Goal: Information Seeking & Learning: Learn about a topic

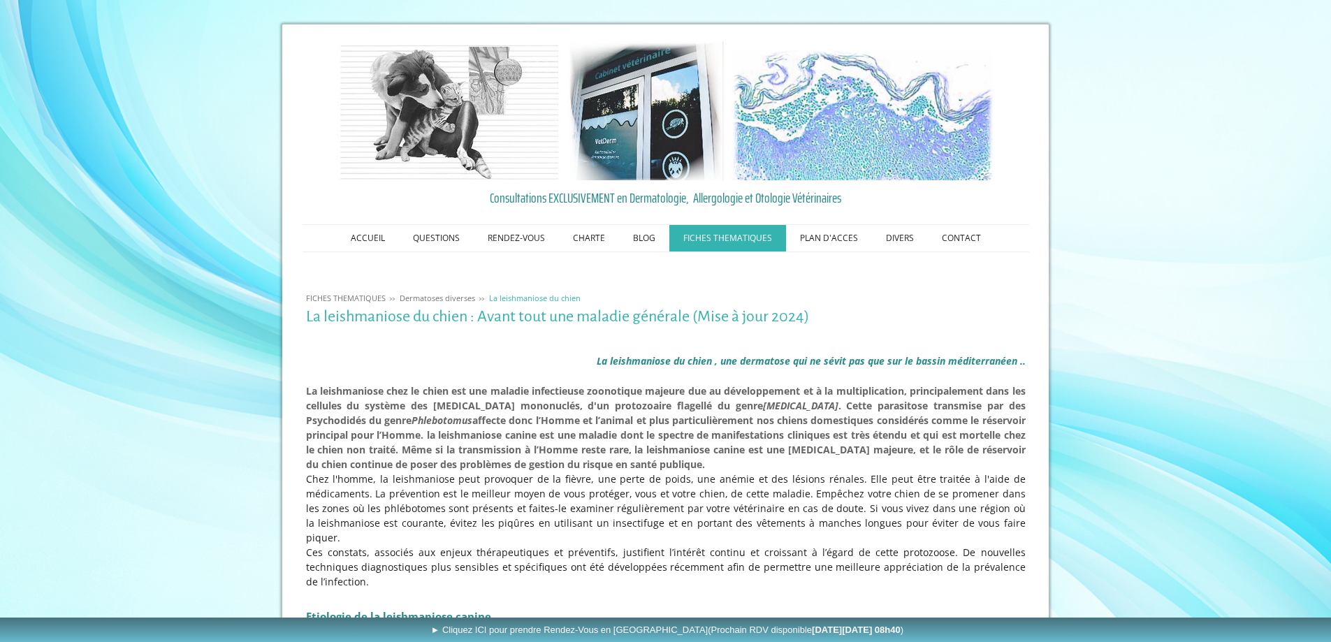
scroll to position [2556, 0]
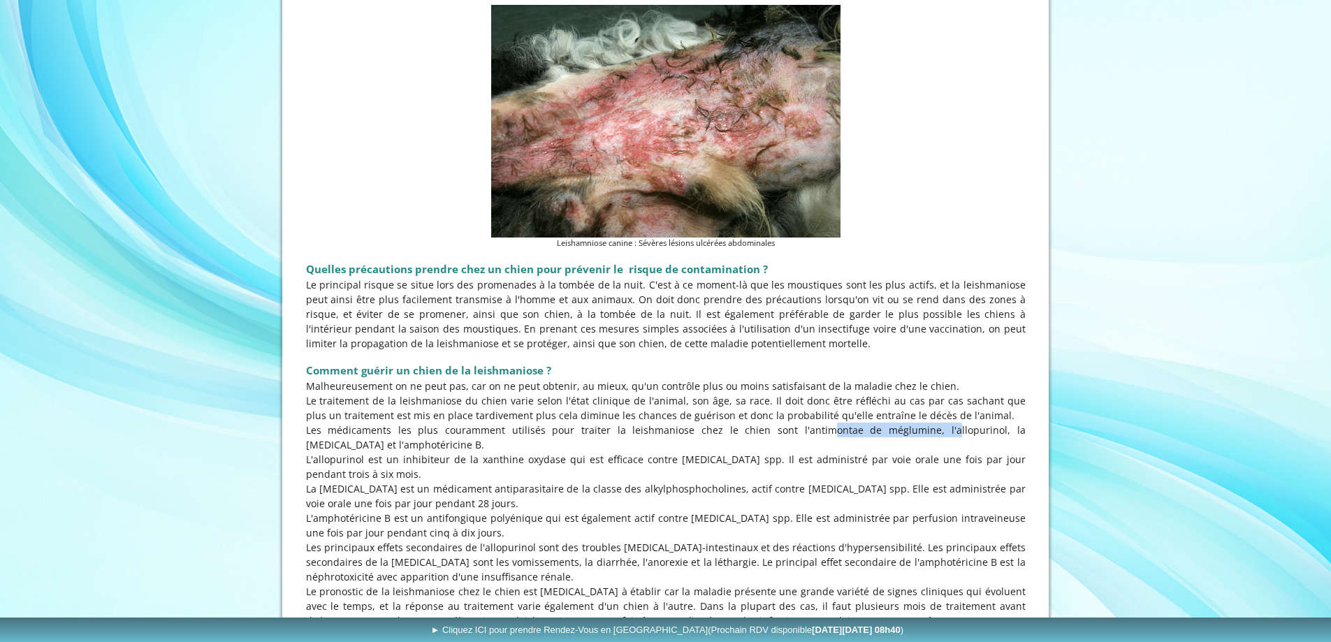
drag, startPoint x: 758, startPoint y: 328, endPoint x: 881, endPoint y: 324, distance: 123.0
click at [881, 423] on p "Les médicaments les plus couramment utilisés pour traiter la leishmaniose chez …" at bounding box center [666, 437] width 720 height 29
drag, startPoint x: 855, startPoint y: 335, endPoint x: 858, endPoint y: 328, distance: 7.8
click at [858, 423] on p "Les médicaments les plus couramment utilisés pour traiter la leishmaniose chez …" at bounding box center [666, 437] width 720 height 29
drag, startPoint x: 879, startPoint y: 331, endPoint x: 760, endPoint y: 334, distance: 118.8
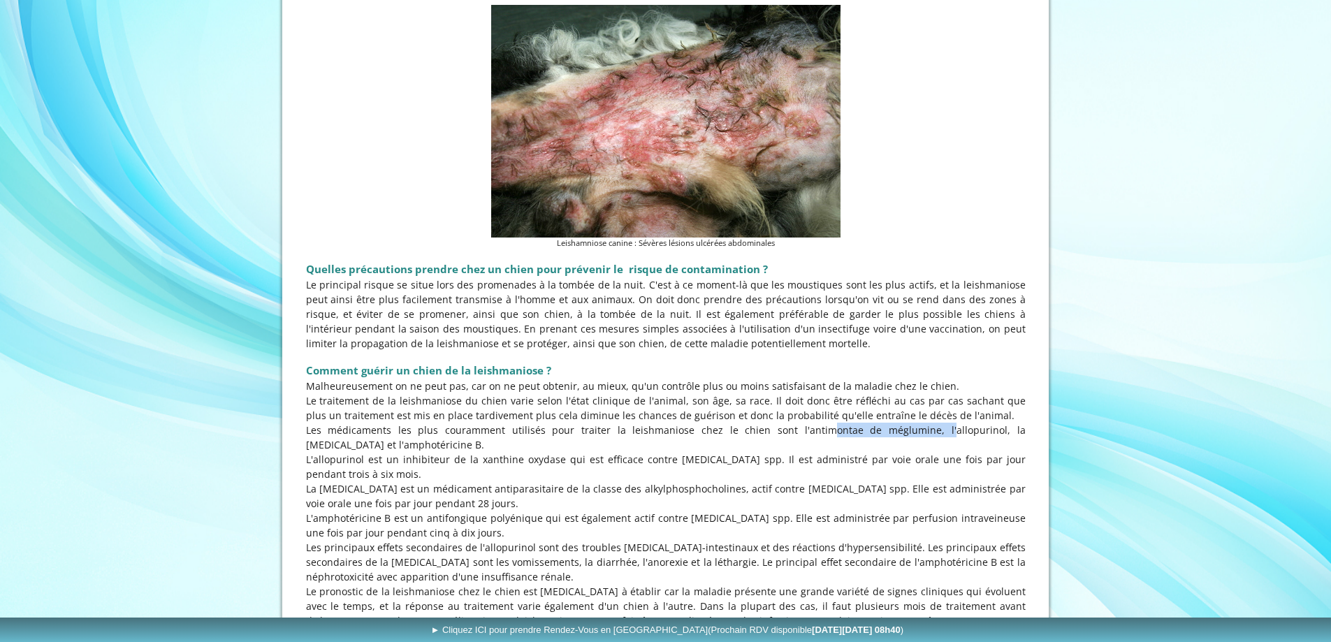
click at [760, 423] on p "Les médicaments les plus couramment utilisés pour traiter la leishmaniose chez …" at bounding box center [666, 437] width 720 height 29
copy p "antimontae de méglumin"
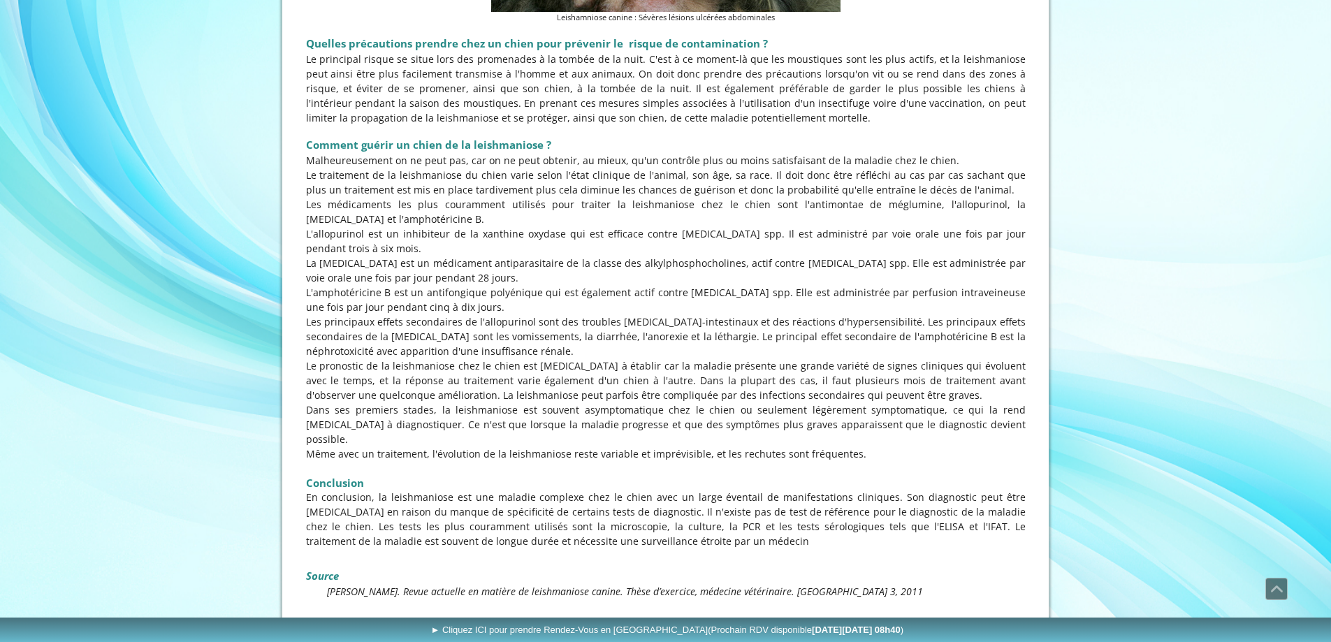
scroll to position [2766, 0]
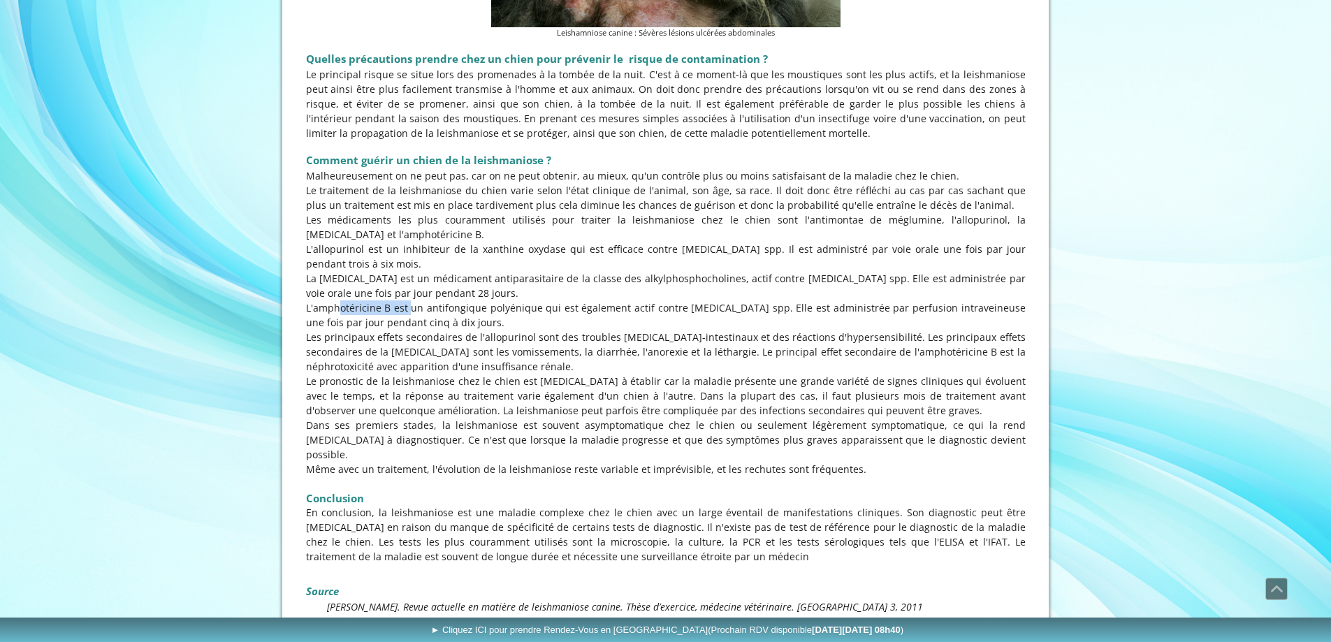
drag, startPoint x: 312, startPoint y: 209, endPoint x: 386, endPoint y: 203, distance: 75.0
click at [386, 300] on p "L'amphotéricine B est un antifongique polyénique qui est également actif contre…" at bounding box center [666, 314] width 720 height 29
copy p "'amphotéricine B"
